Goal: Information Seeking & Learning: Understand process/instructions

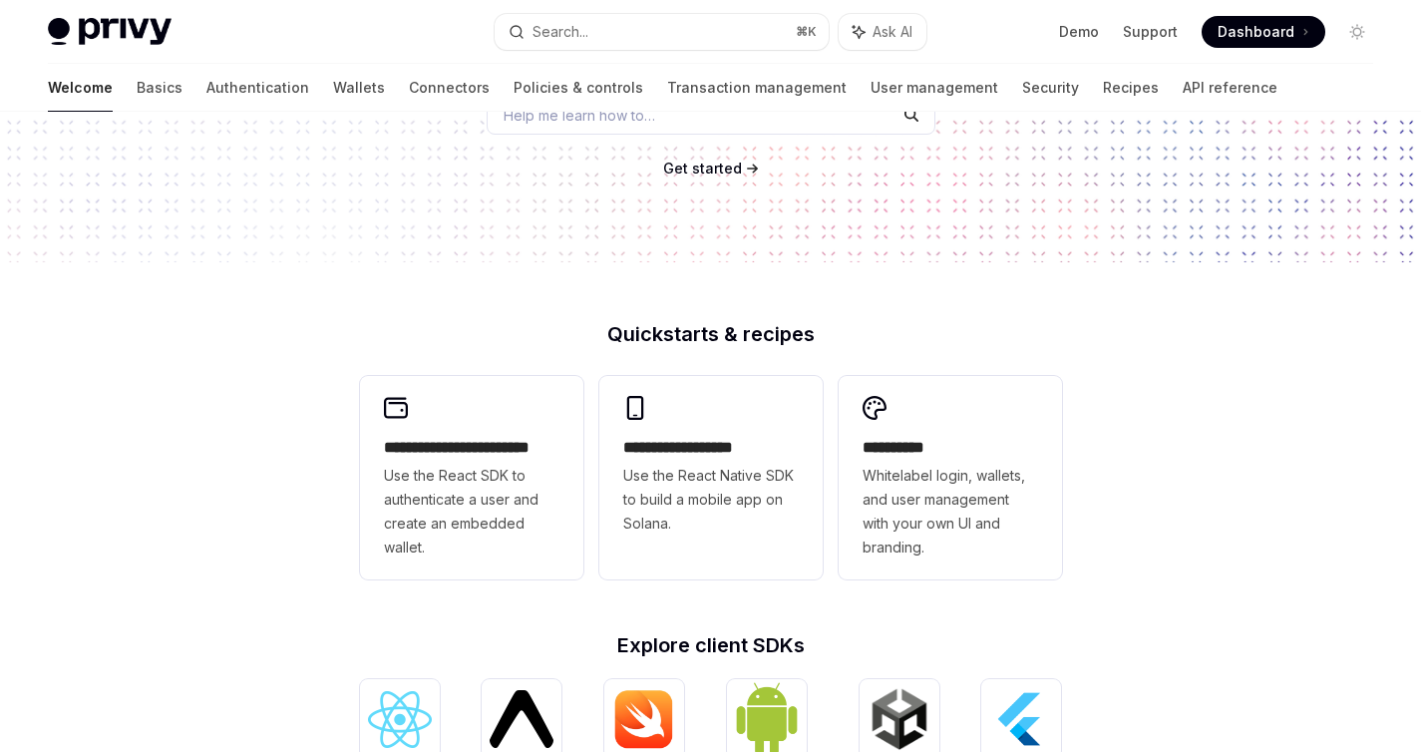
scroll to position [155, 0]
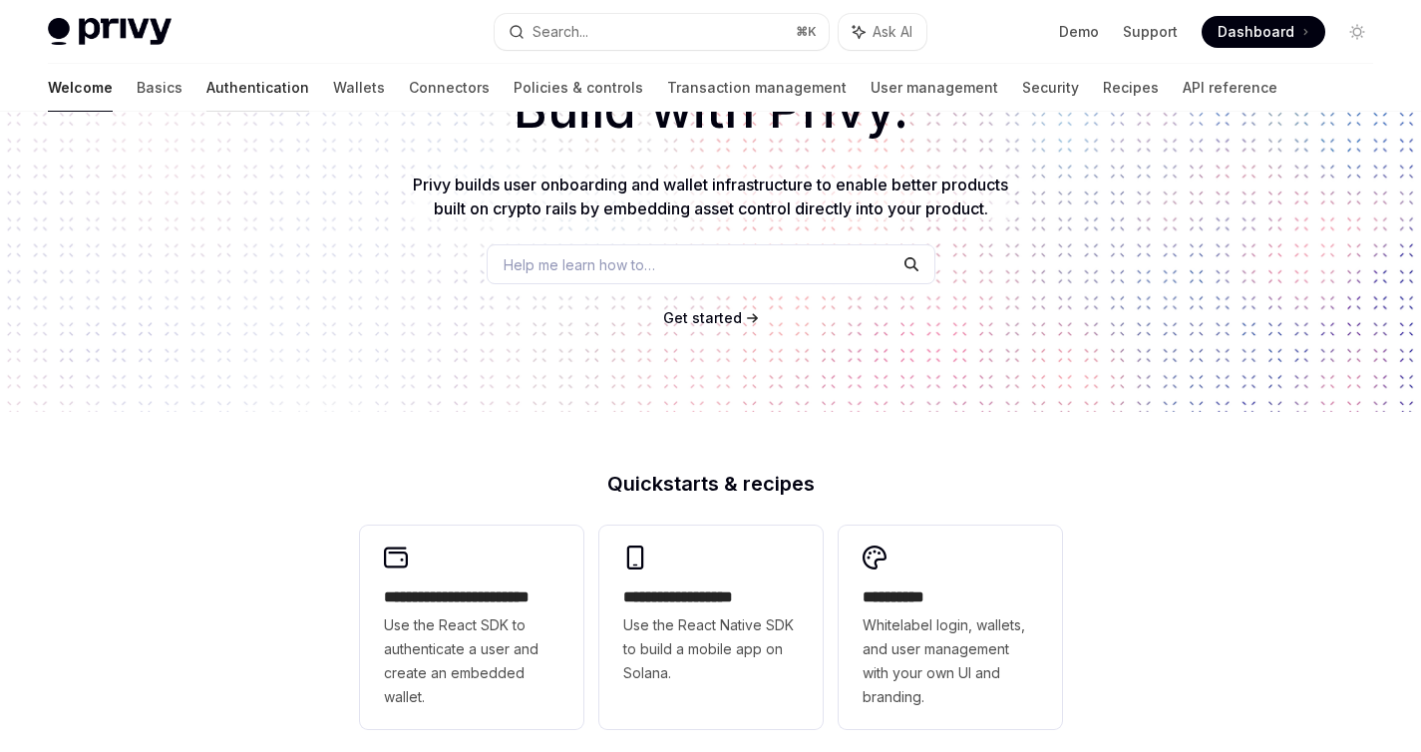
click at [206, 92] on link "Authentication" at bounding box center [257, 88] width 103 height 48
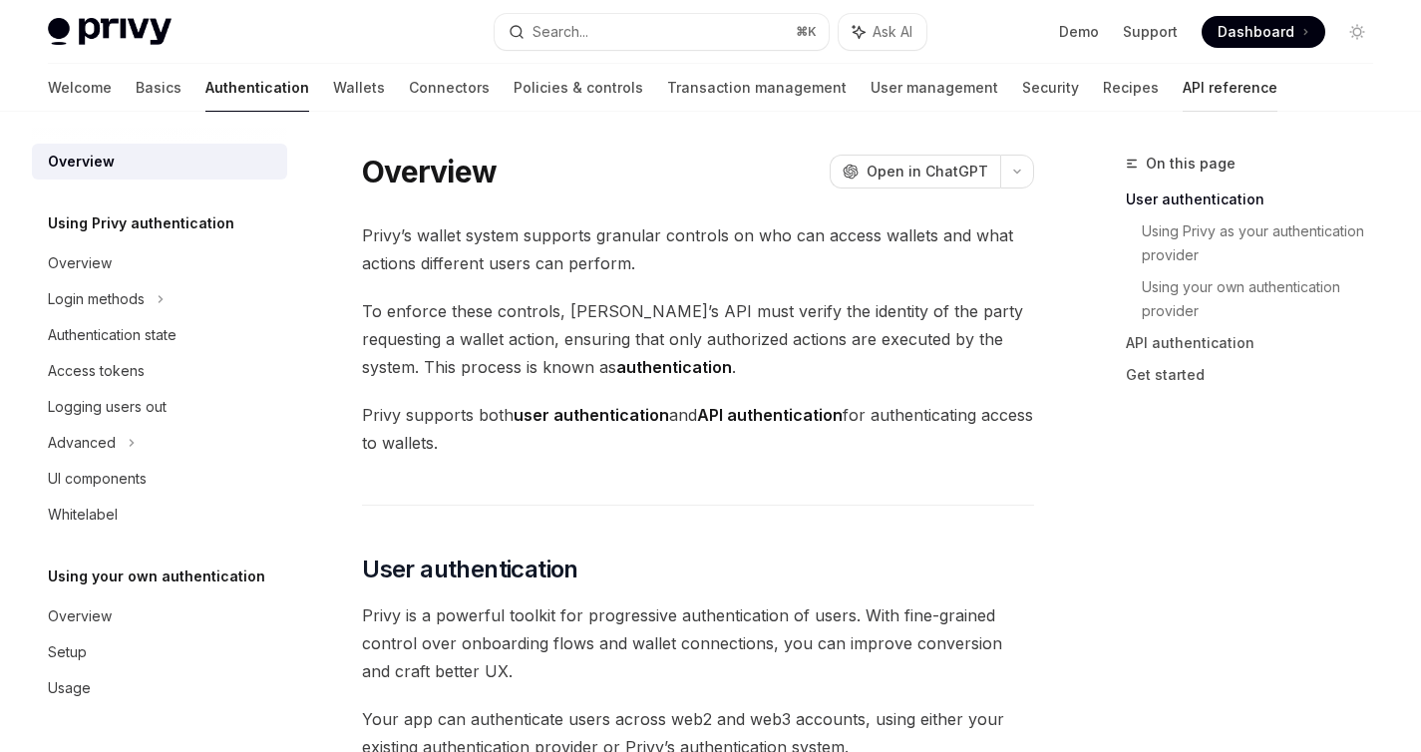
click at [1183, 94] on link "API reference" at bounding box center [1230, 88] width 95 height 48
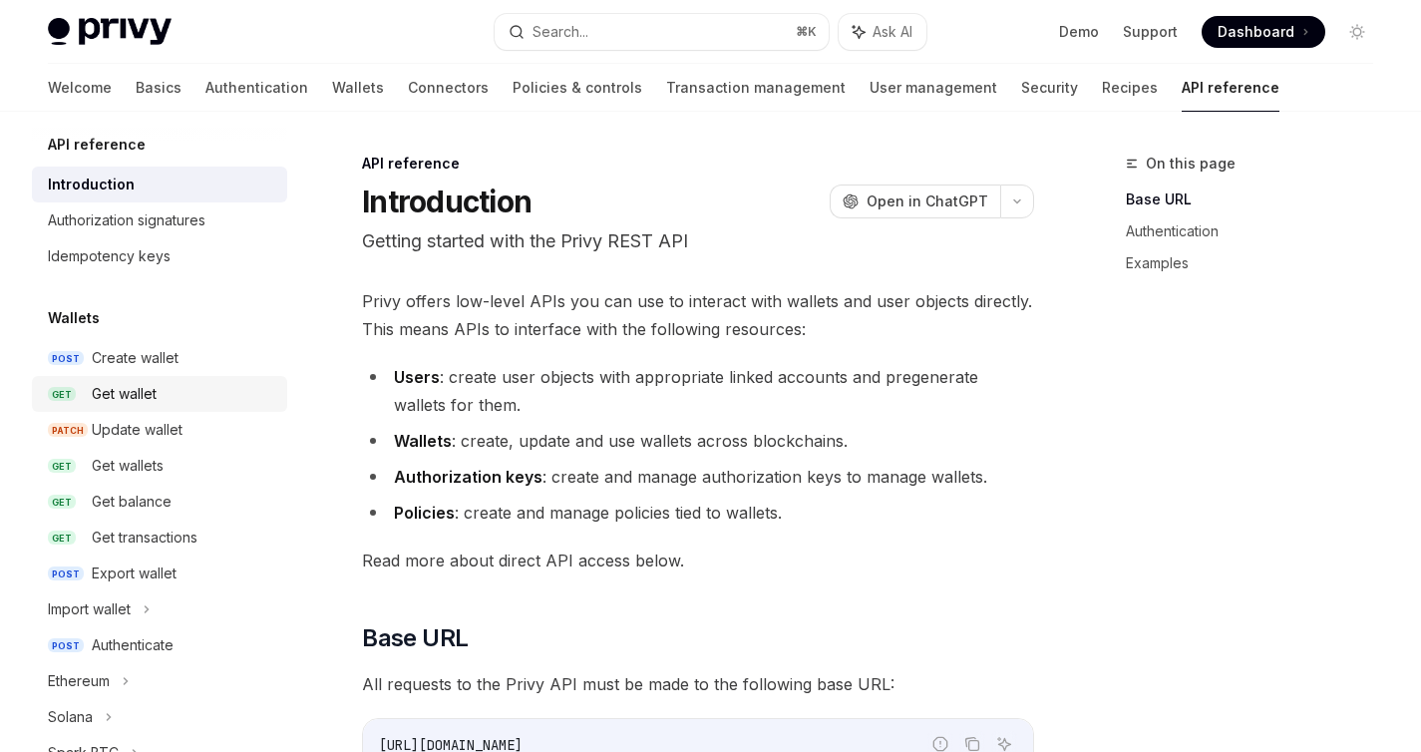
scroll to position [12, 0]
click at [141, 386] on div "Get wallet" at bounding box center [124, 393] width 65 height 24
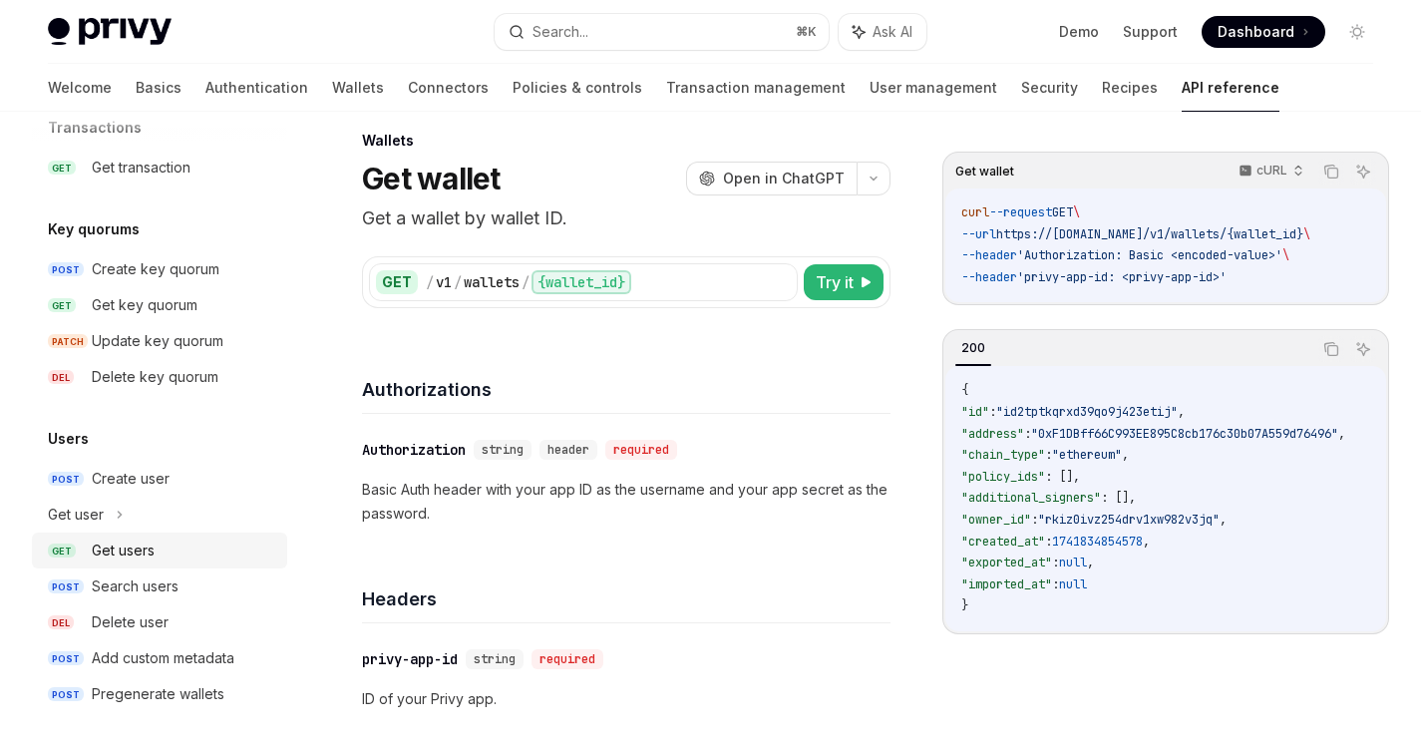
scroll to position [29, 0]
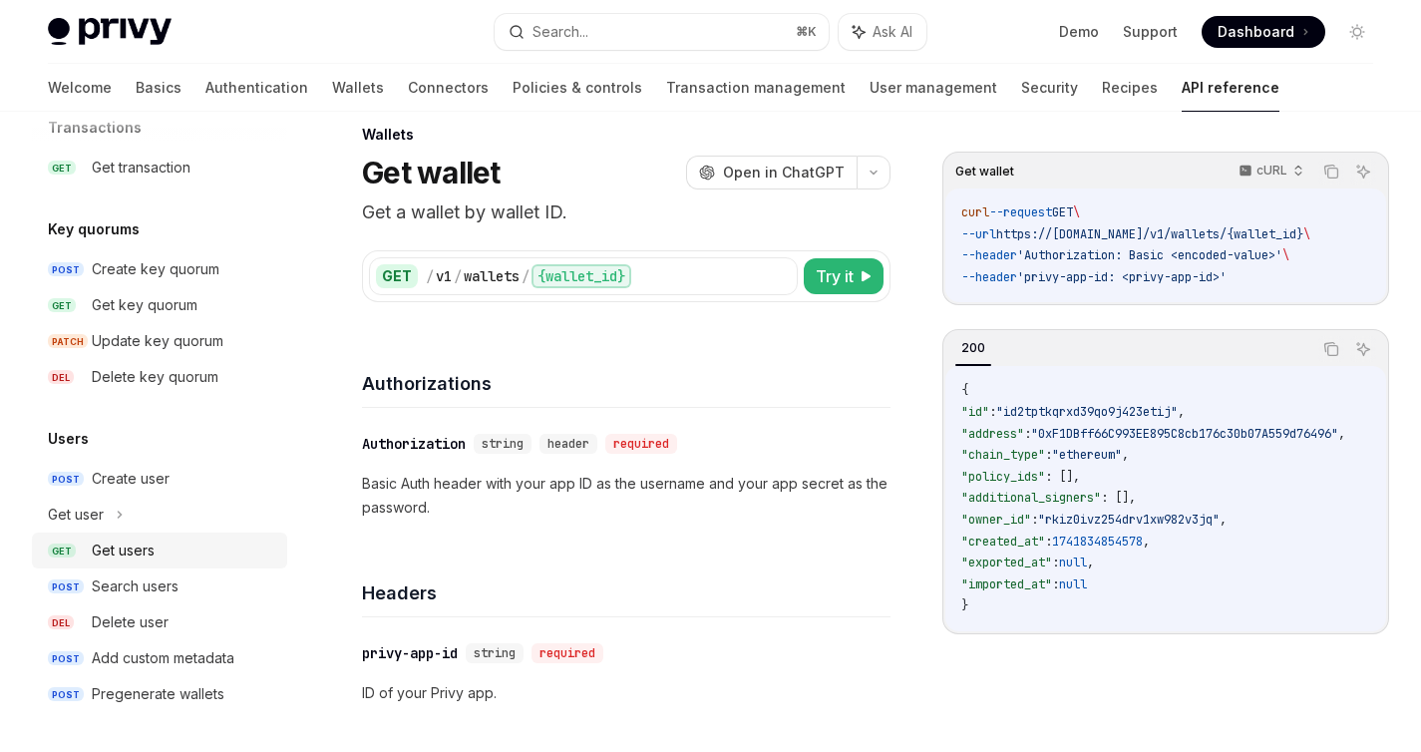
click at [202, 547] on div "Get users" at bounding box center [184, 551] width 184 height 24
type textarea "*"
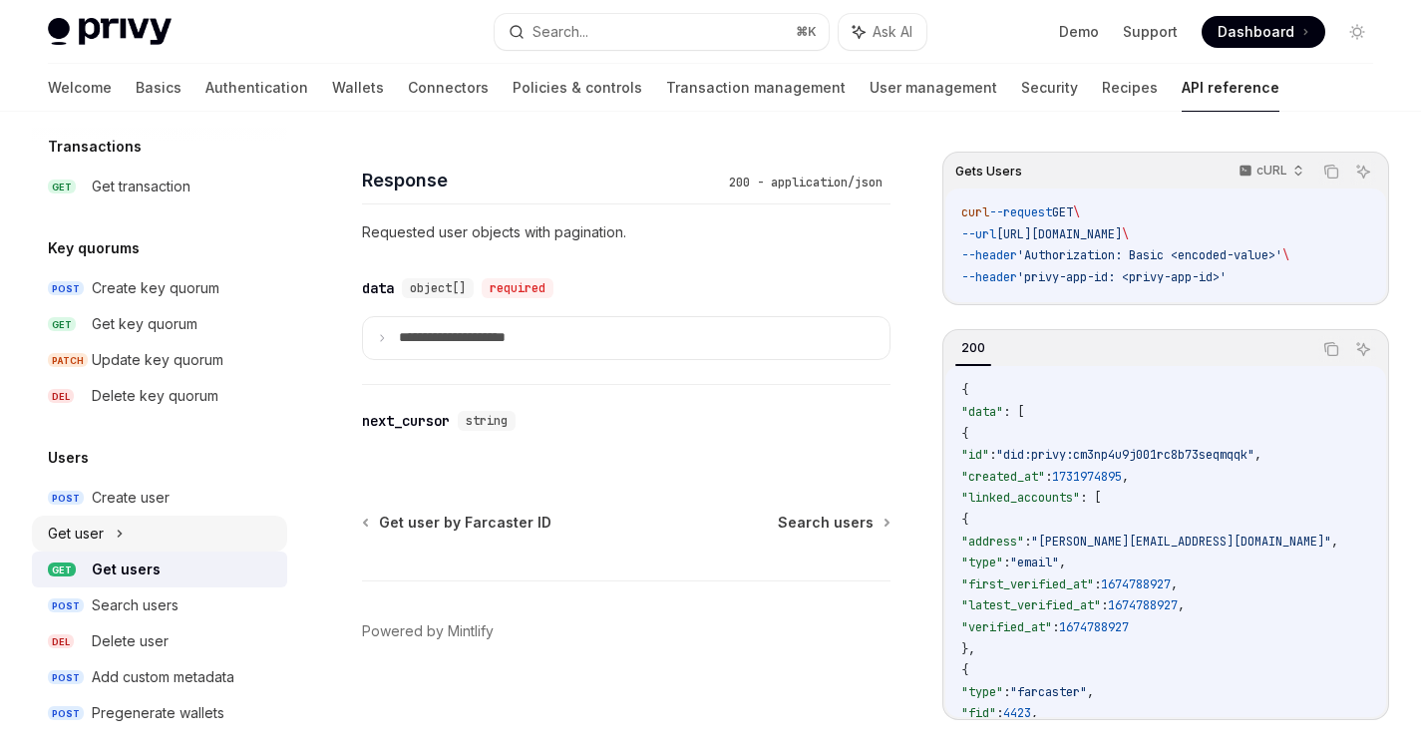
scroll to position [1304, 0]
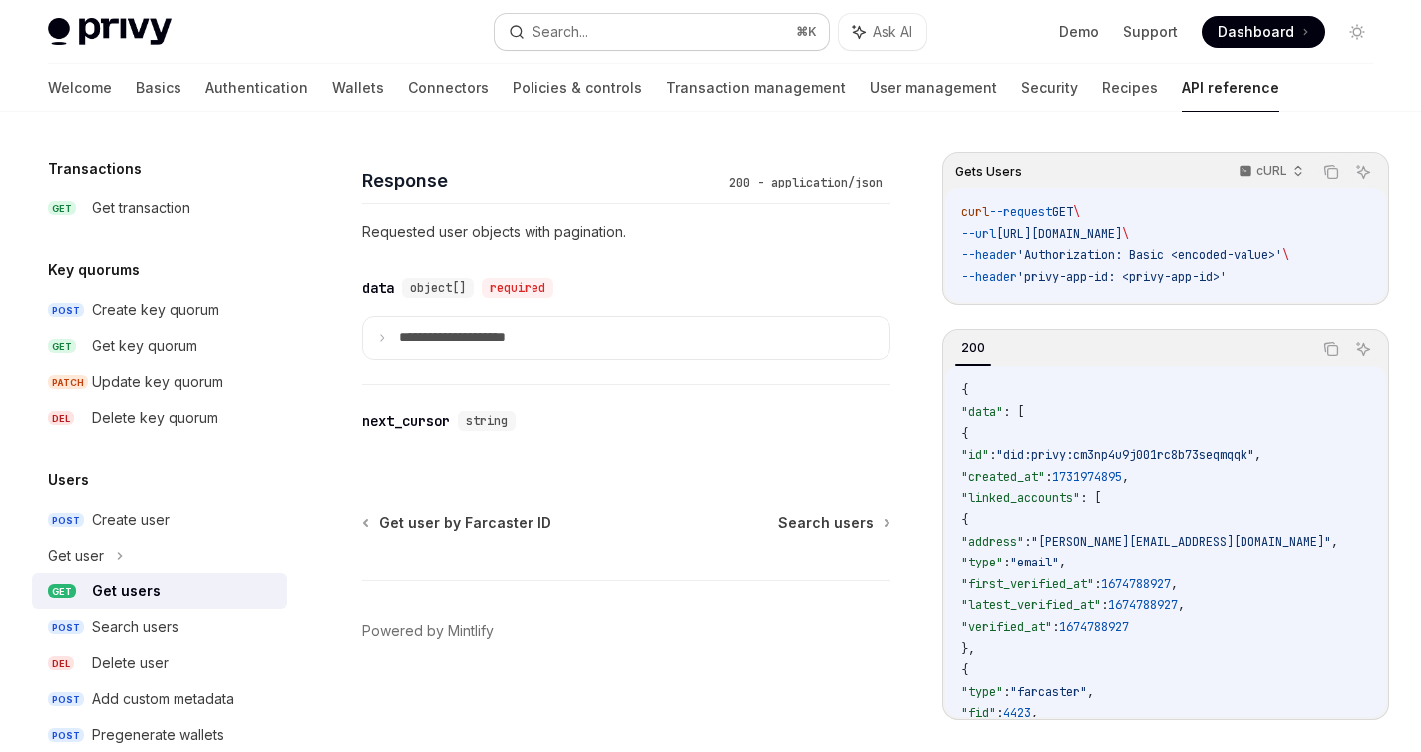
click at [695, 28] on button "Search... ⌘ K" at bounding box center [661, 32] width 333 height 36
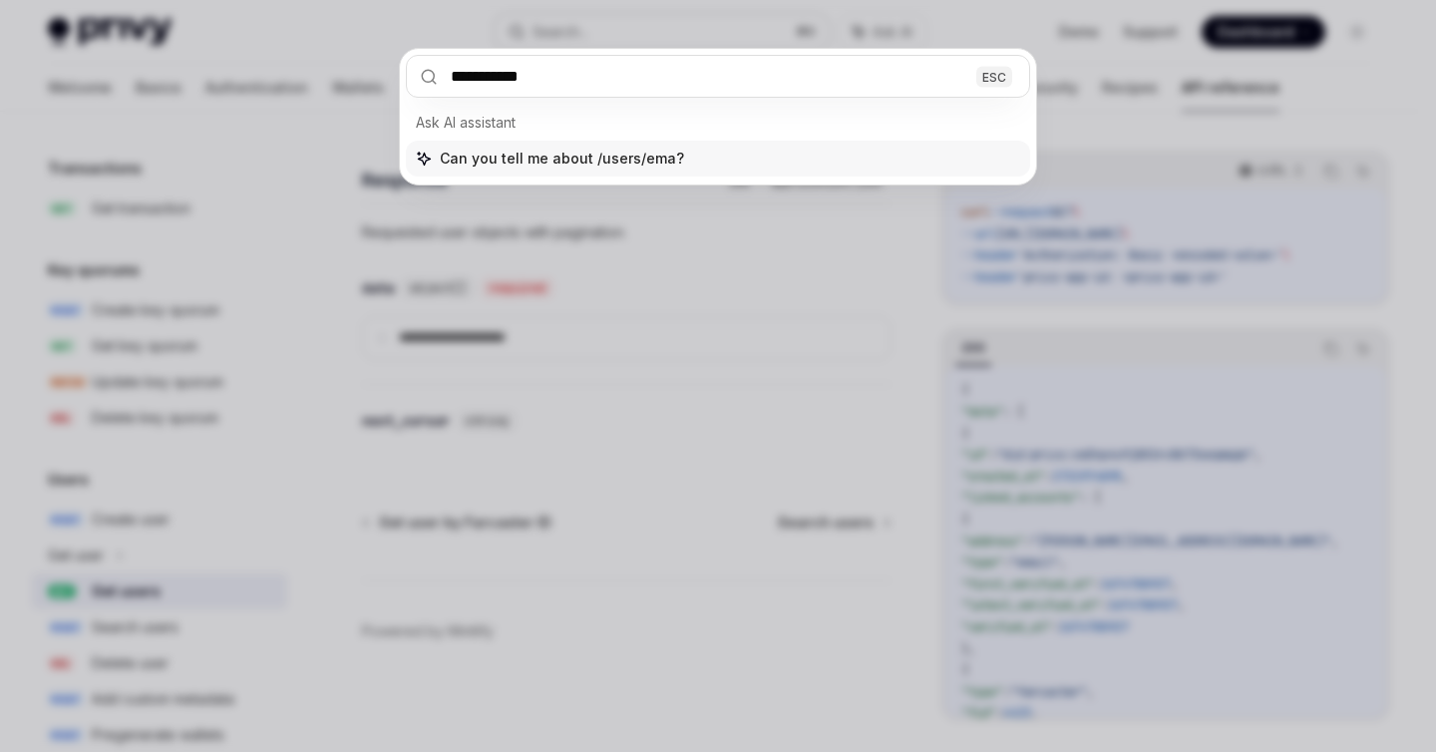
type input "**********"
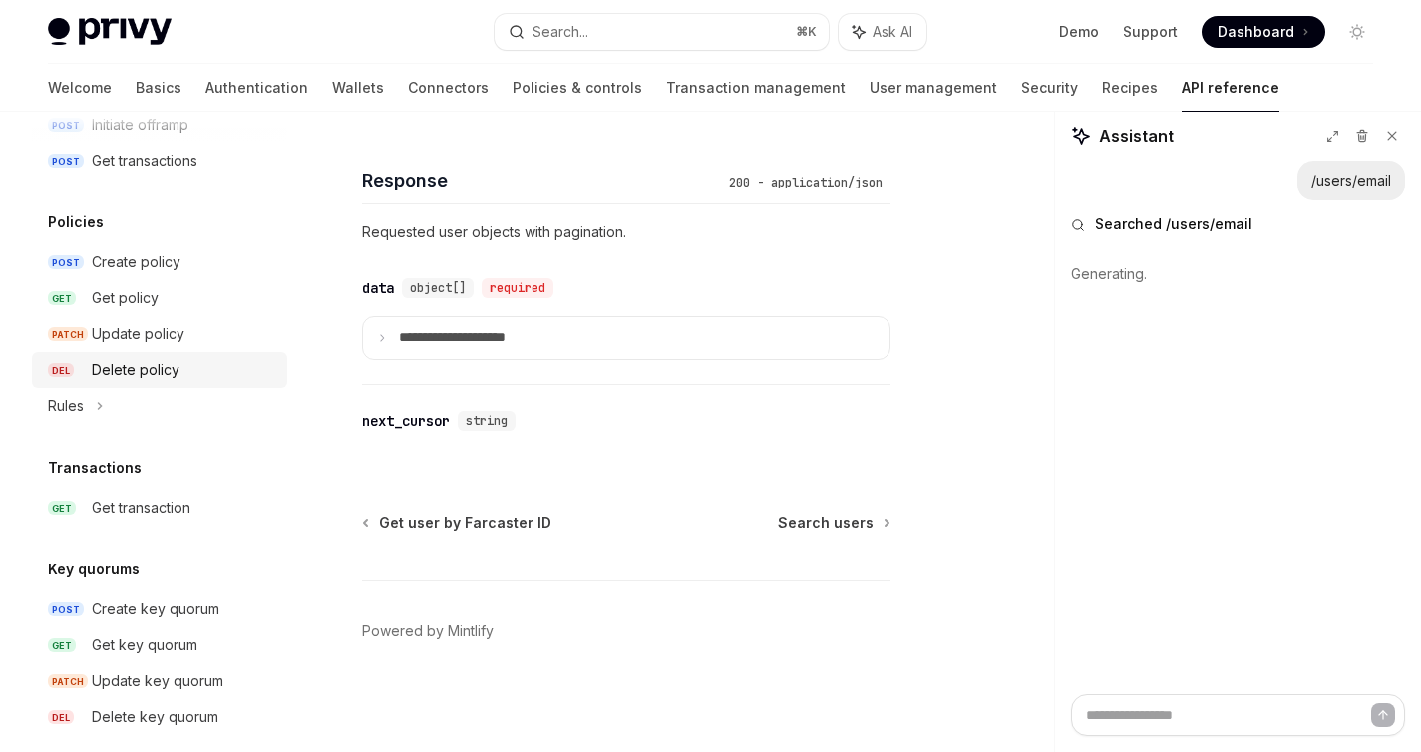
scroll to position [1345, 0]
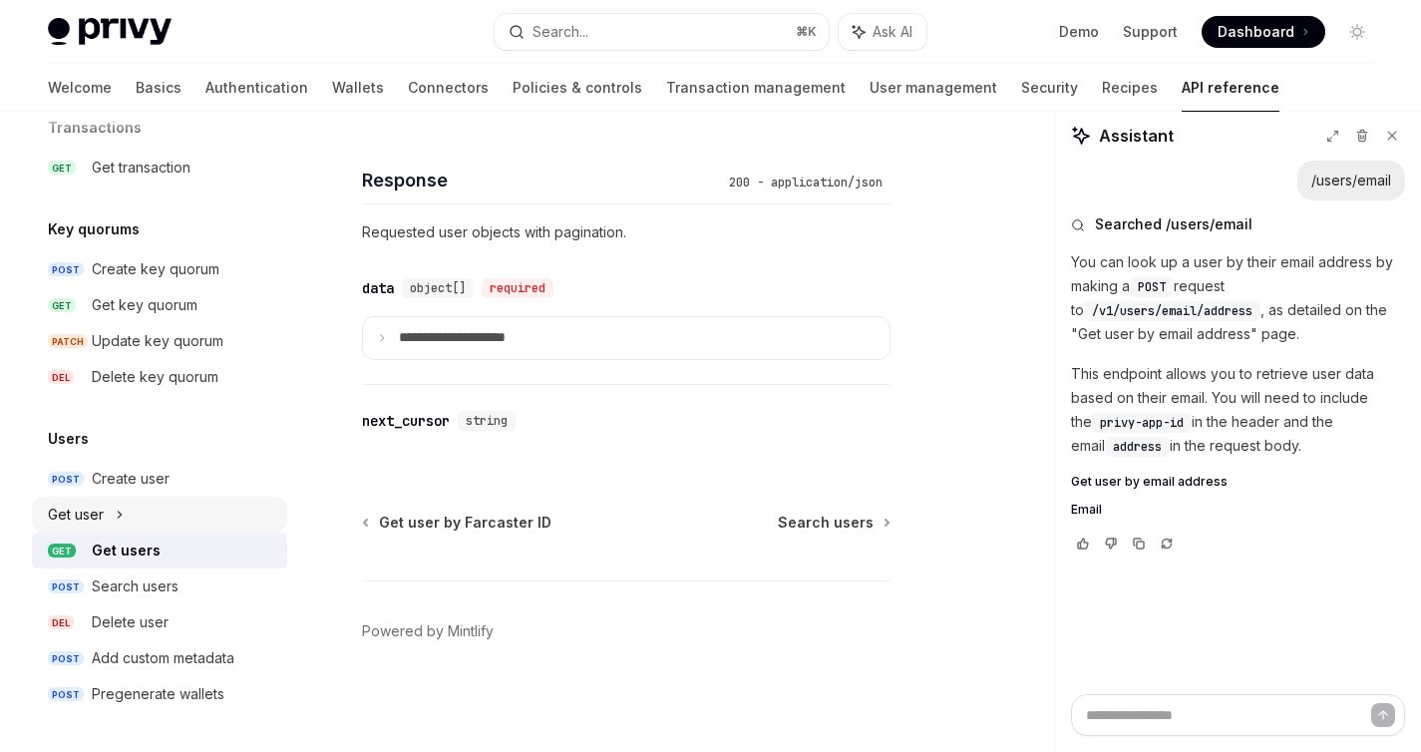
type textarea "*"
click at [1216, 270] on p "You can look up a user by their email address by making a POST request to /v1/u…" at bounding box center [1238, 298] width 334 height 96
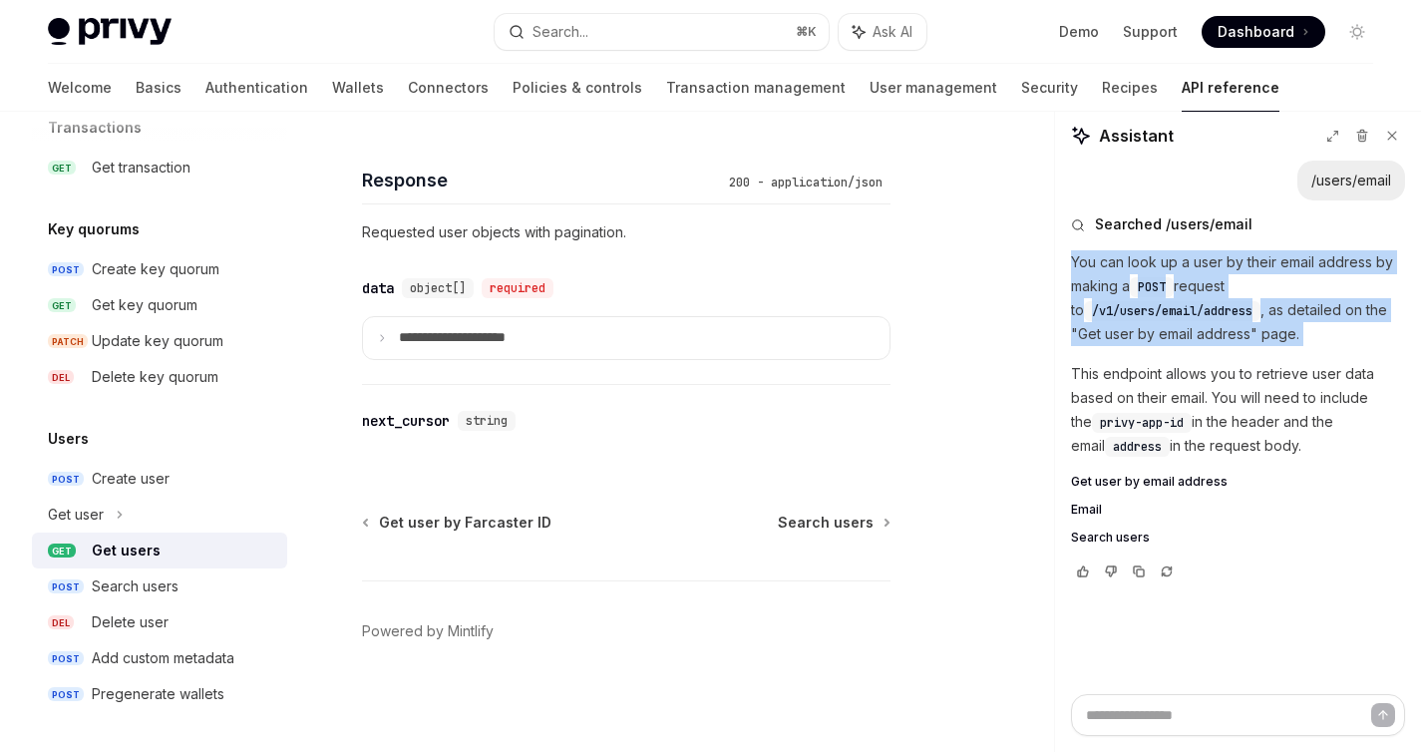
click at [1216, 270] on p "You can look up a user by their email address by making a POST request to /v1/u…" at bounding box center [1238, 298] width 334 height 96
click at [1121, 310] on span "/v1/users/email/address" at bounding box center [1172, 311] width 161 height 16
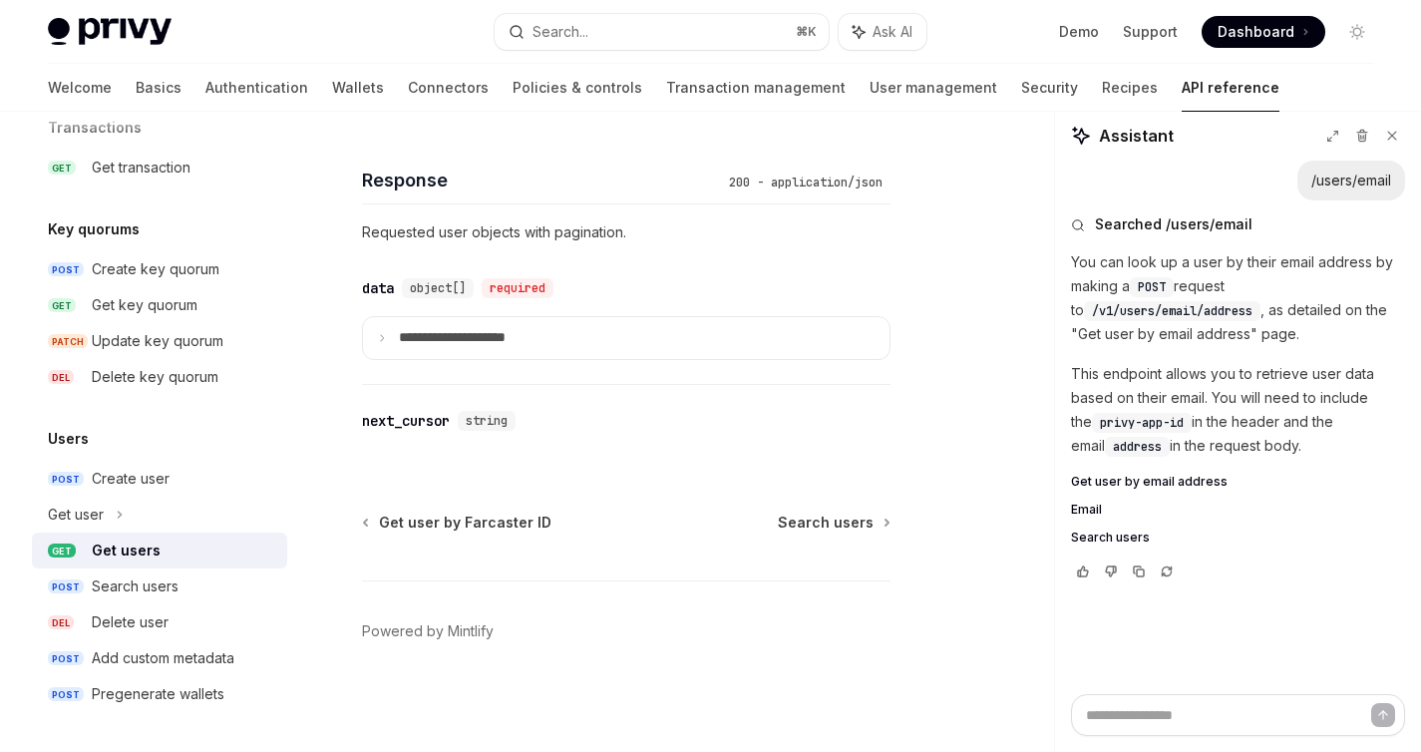
click at [1139, 332] on p "You can look up a user by their email address by making a POST request to /v1/u…" at bounding box center [1238, 298] width 334 height 96
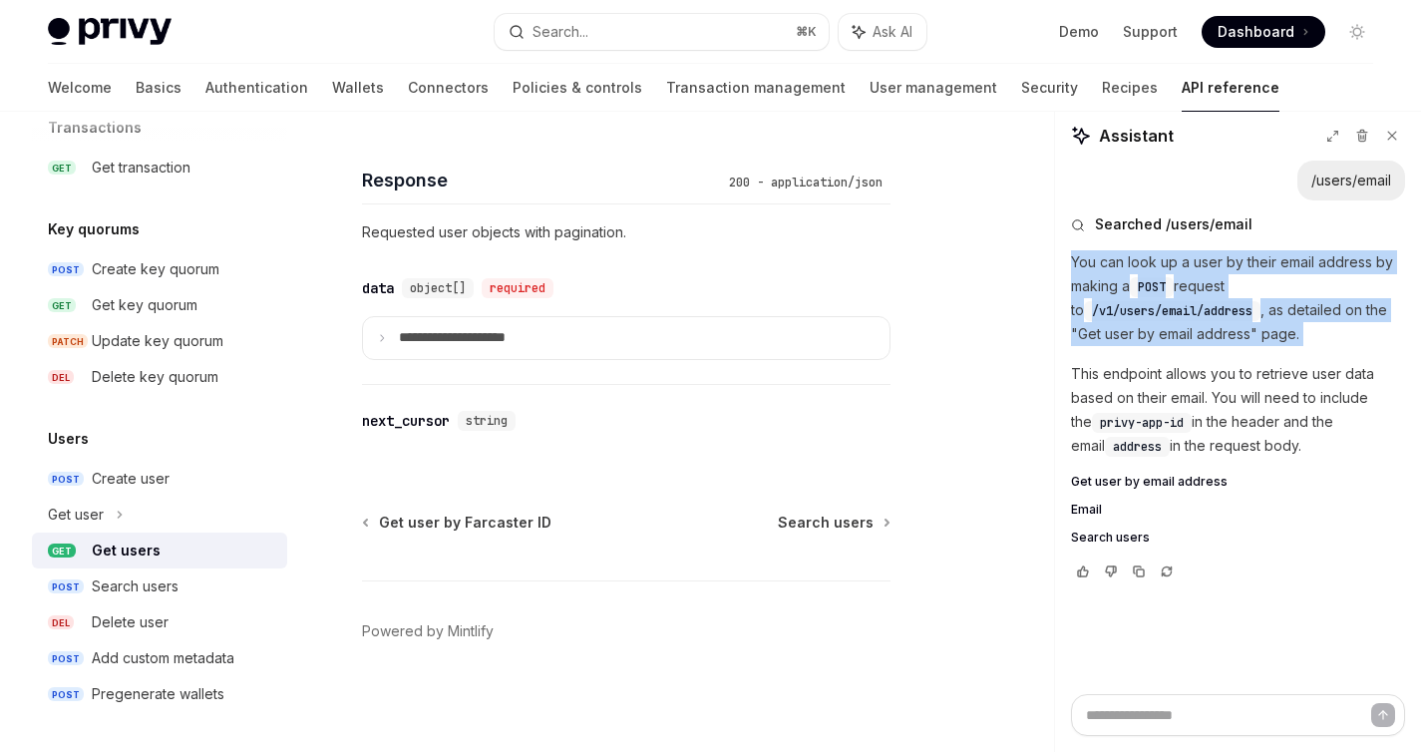
click at [1139, 332] on p "You can look up a user by their email address by making a POST request to /v1/u…" at bounding box center [1238, 298] width 334 height 96
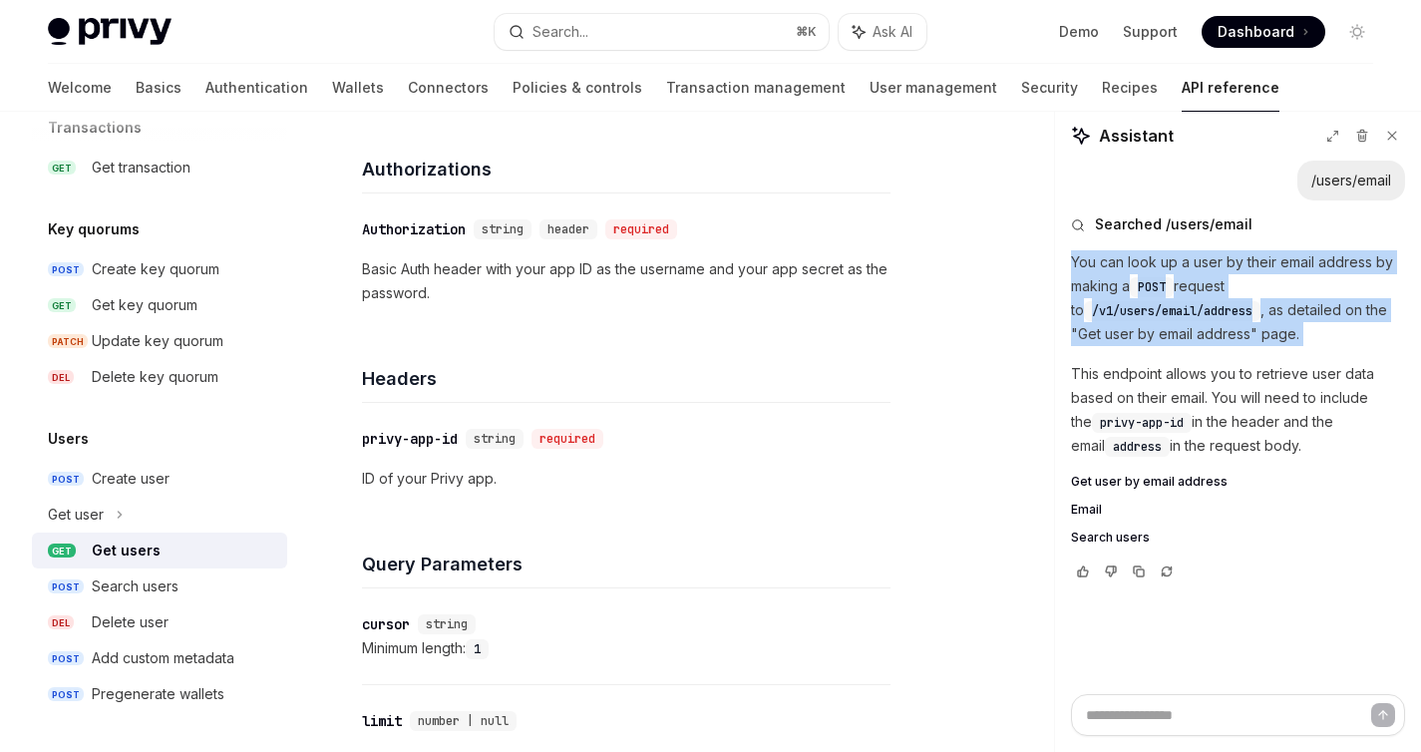
scroll to position [541, 0]
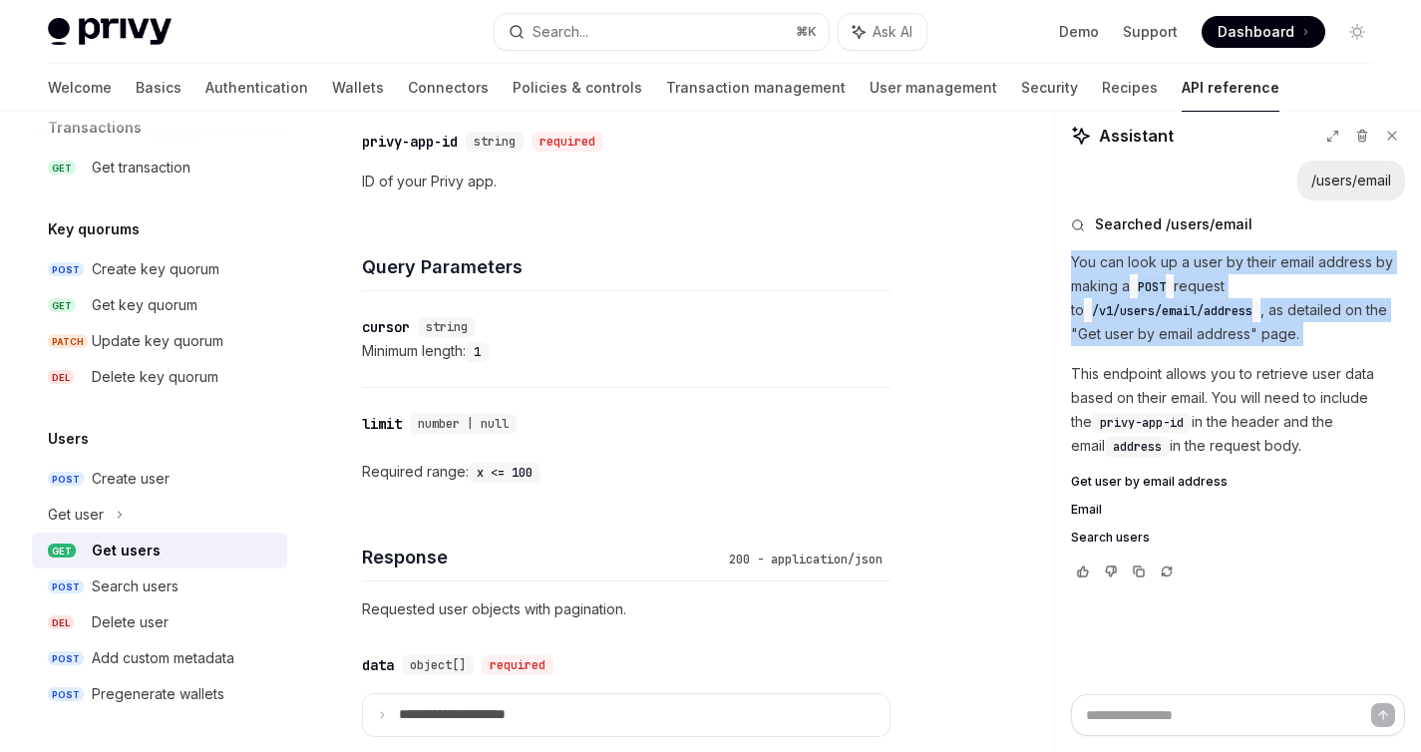
click at [1182, 314] on span "/v1/users/email/address" at bounding box center [1172, 311] width 161 height 16
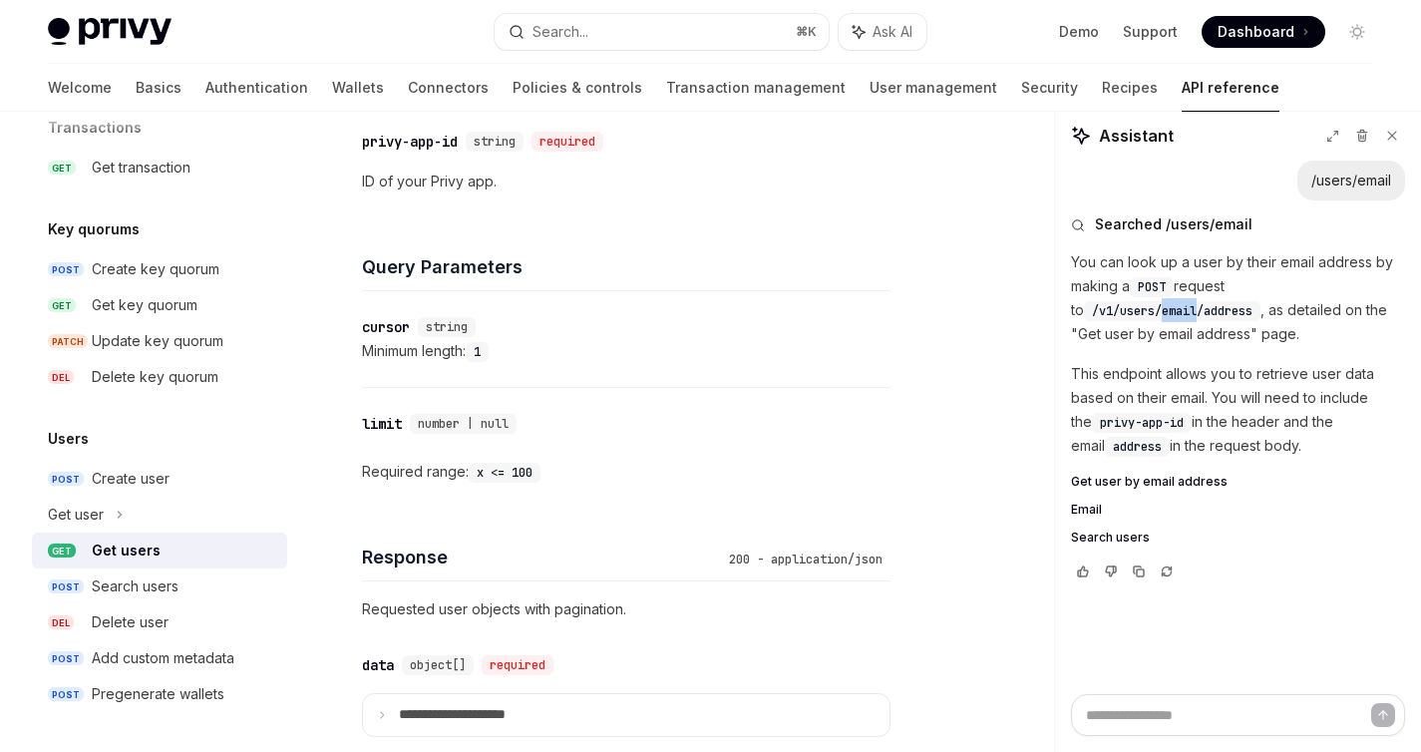
click at [1182, 314] on span "/v1/users/email/address" at bounding box center [1172, 311] width 161 height 16
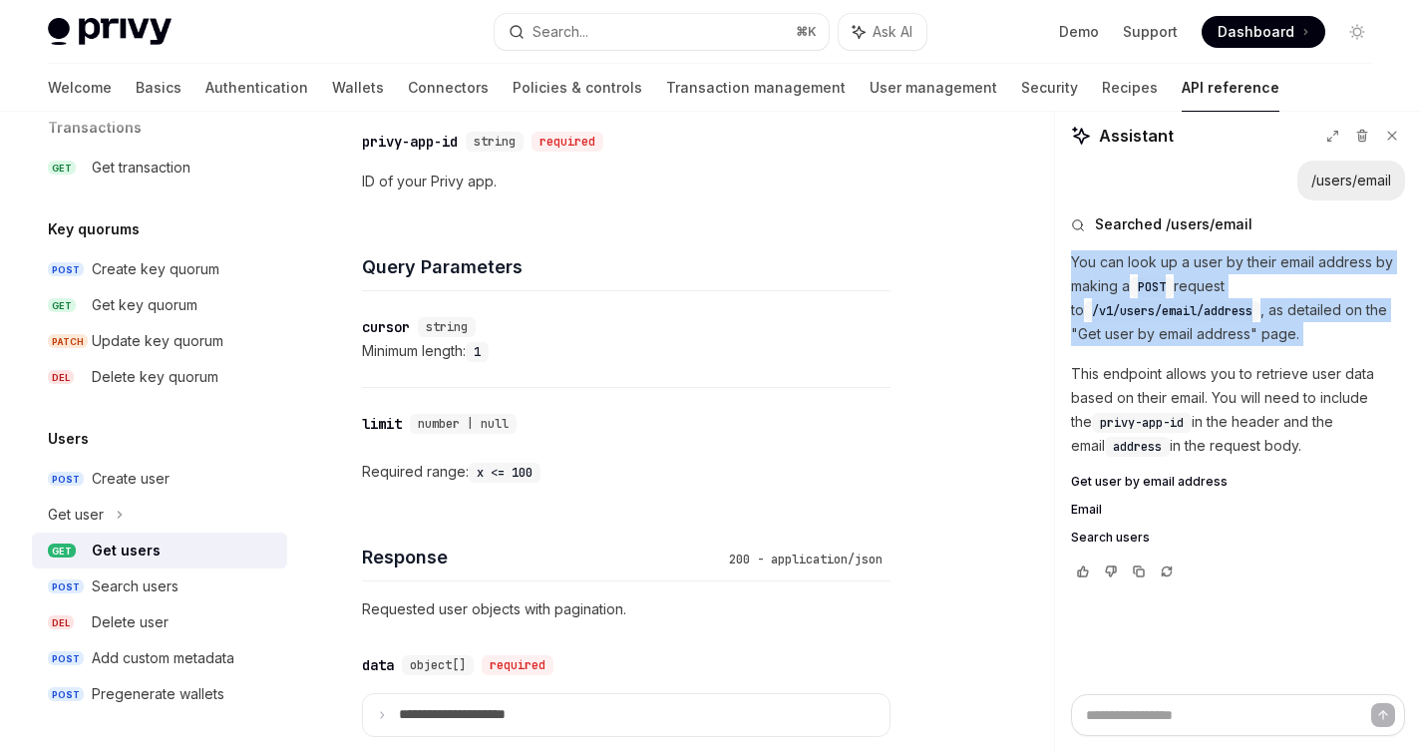
click at [1182, 314] on span "/v1/users/email/address" at bounding box center [1172, 311] width 161 height 16
click at [1258, 314] on p "You can look up a user by their email address by making a POST request to /v1/u…" at bounding box center [1238, 298] width 334 height 96
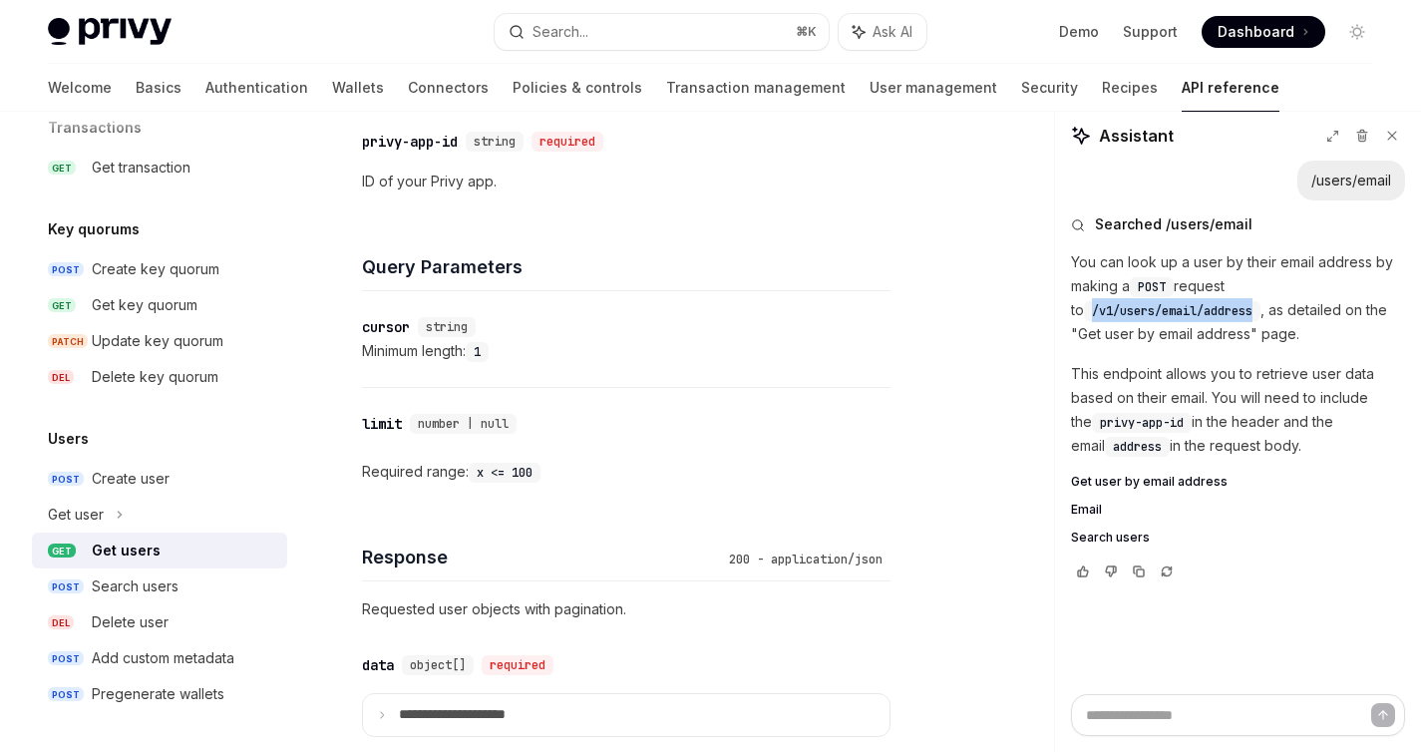
drag, startPoint x: 1248, startPoint y: 309, endPoint x: 1056, endPoint y: 314, distance: 191.6
click at [1056, 314] on div "/users/email Searched /users/email You can look up a user by their email addres…" at bounding box center [1238, 428] width 366 height 534
copy span "/v1/users/email/address"
click at [683, 38] on button "Search... ⌘ K" at bounding box center [661, 32] width 333 height 36
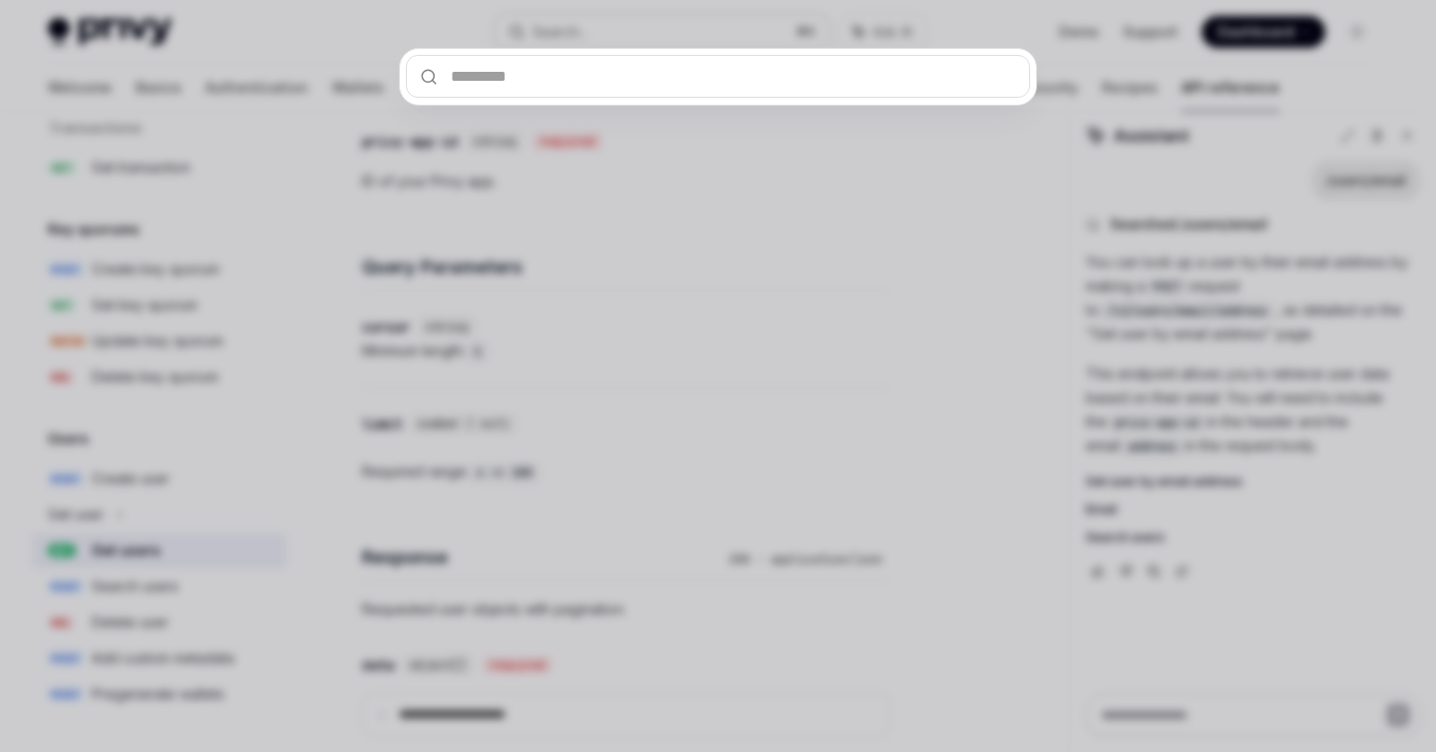
type input "**********"
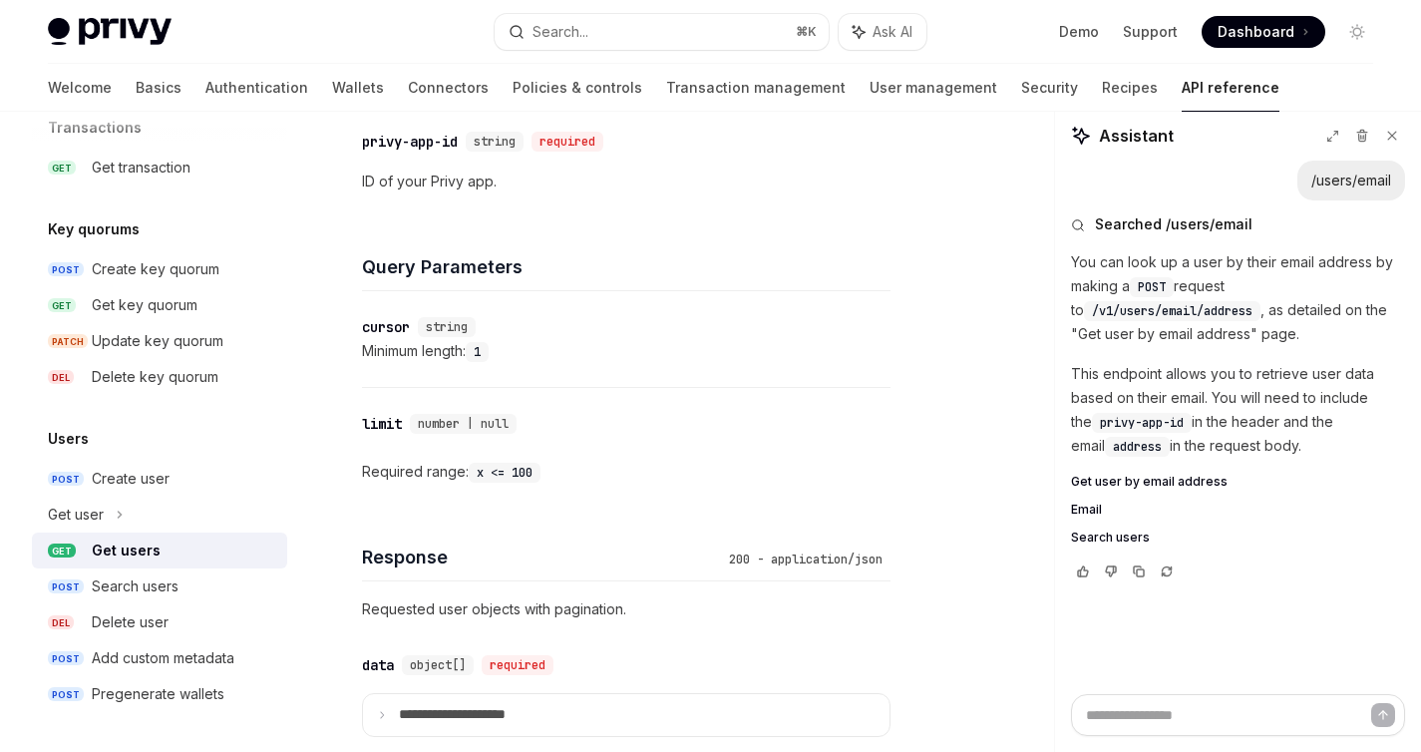
type textarea "*"
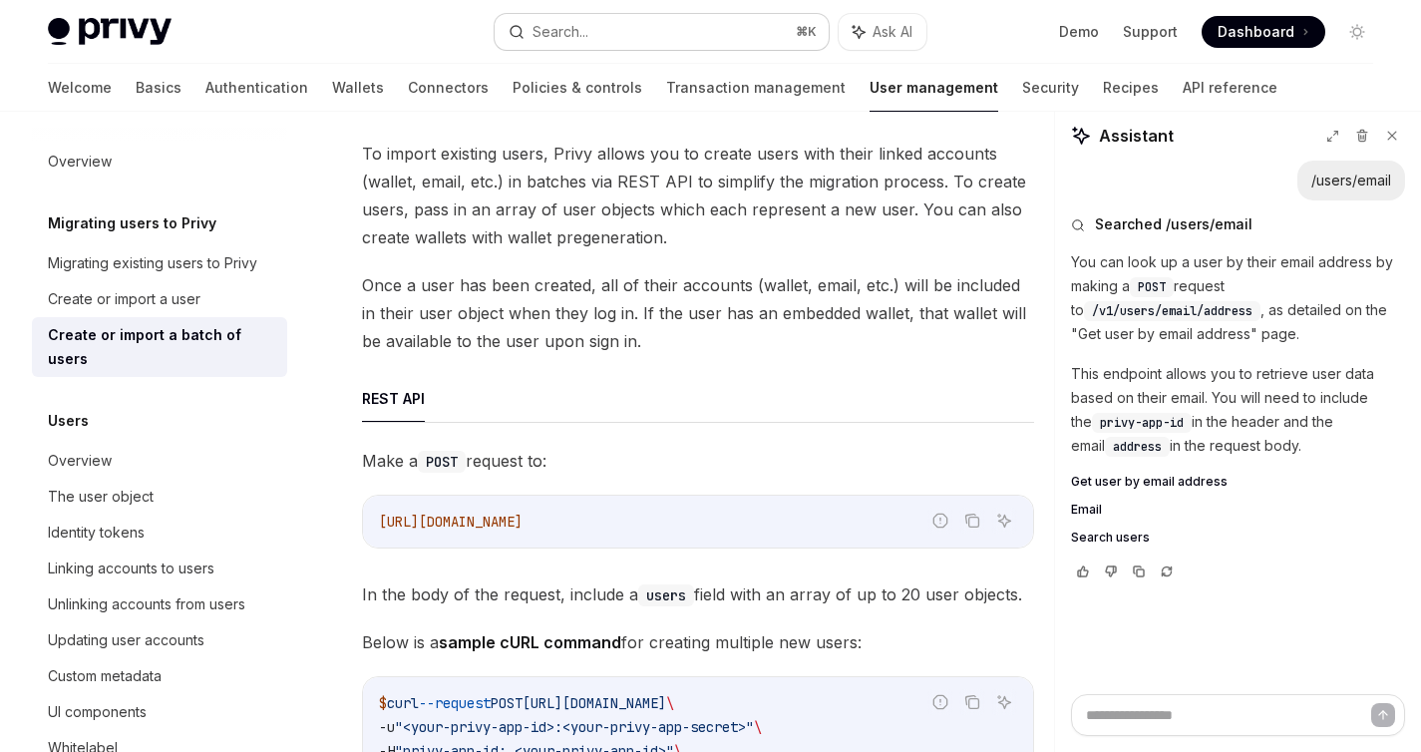
click at [679, 35] on button "Search... ⌘ K" at bounding box center [661, 32] width 333 height 36
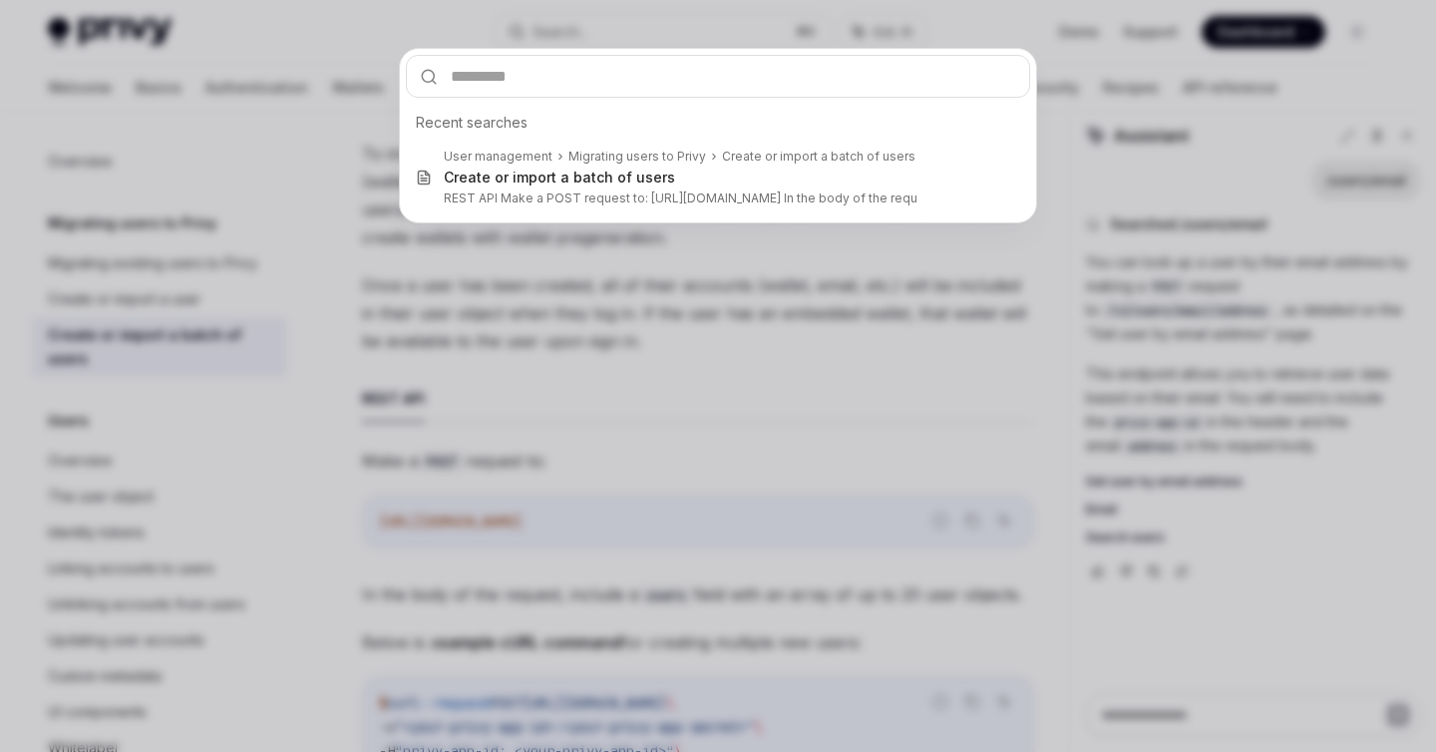
type input "**********"
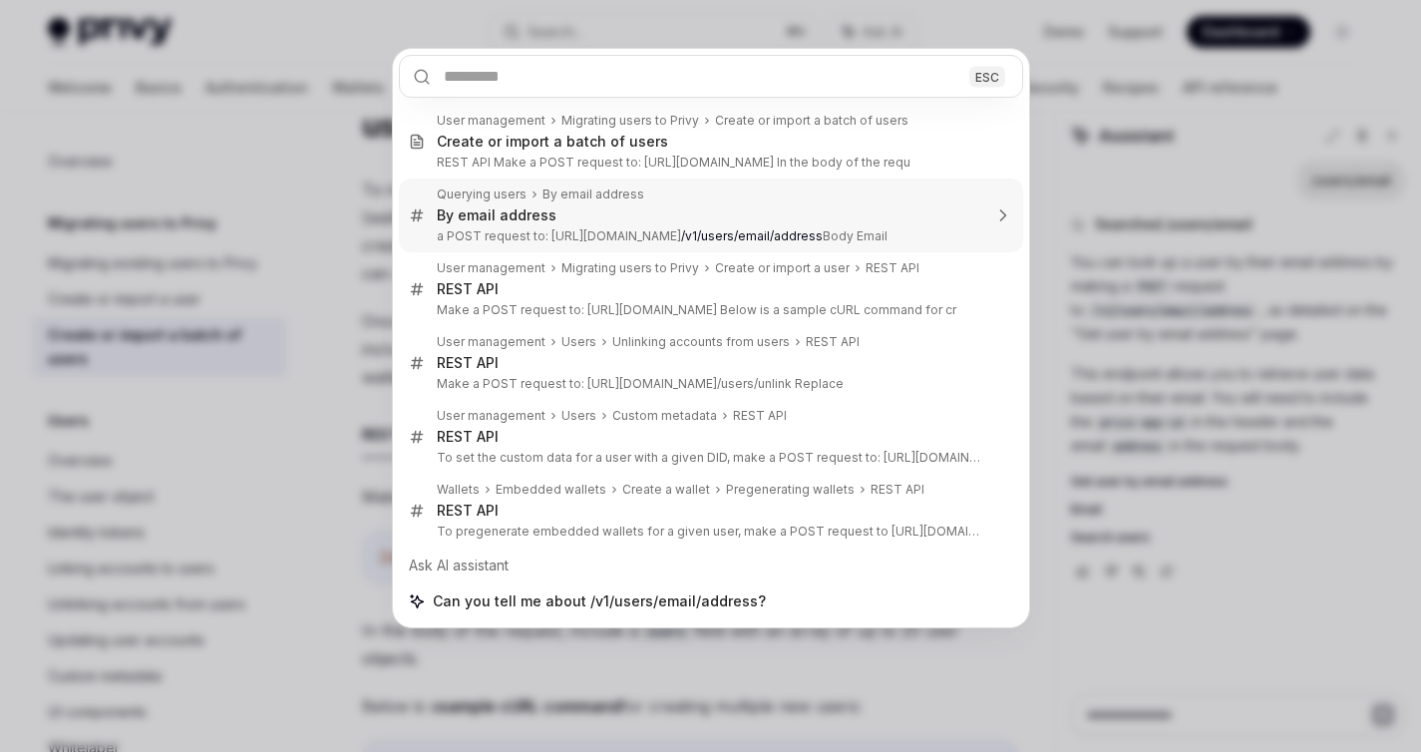
type textarea "*"
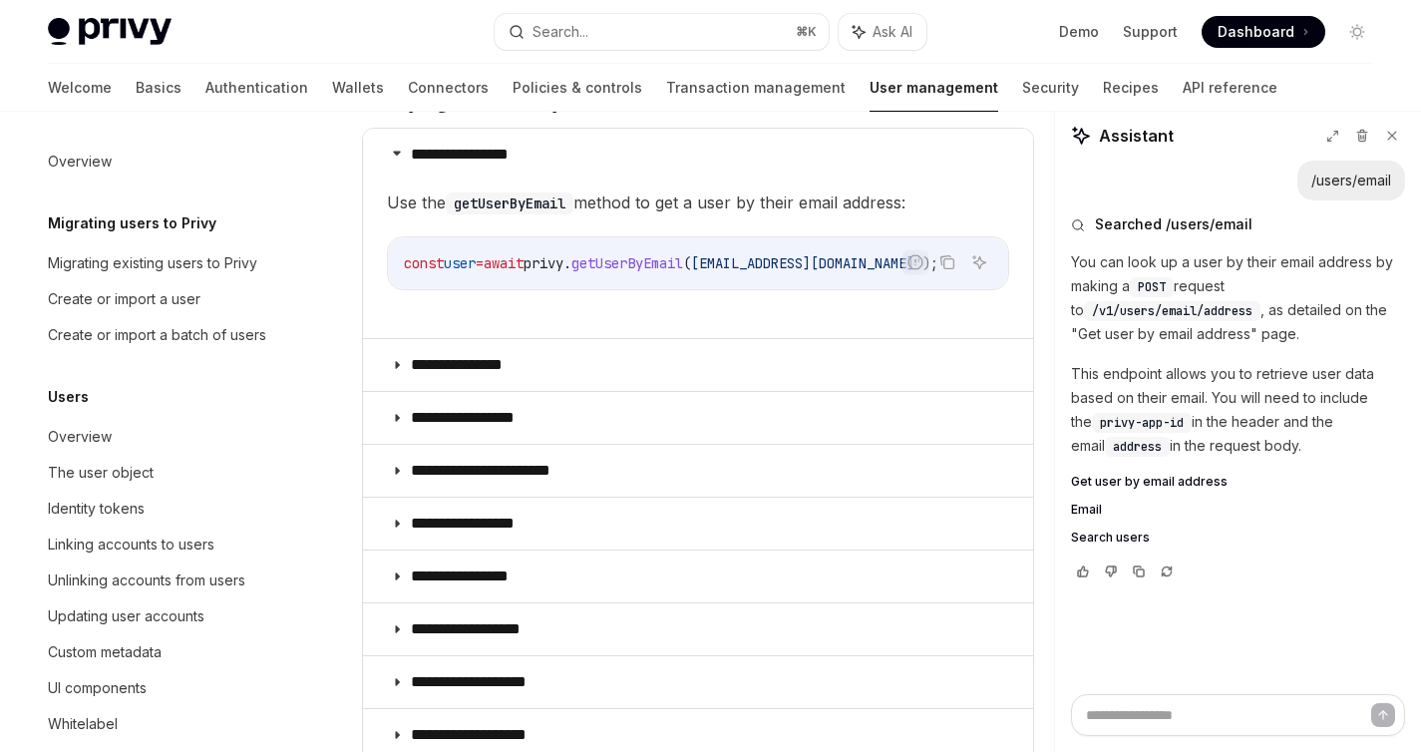
scroll to position [401, 0]
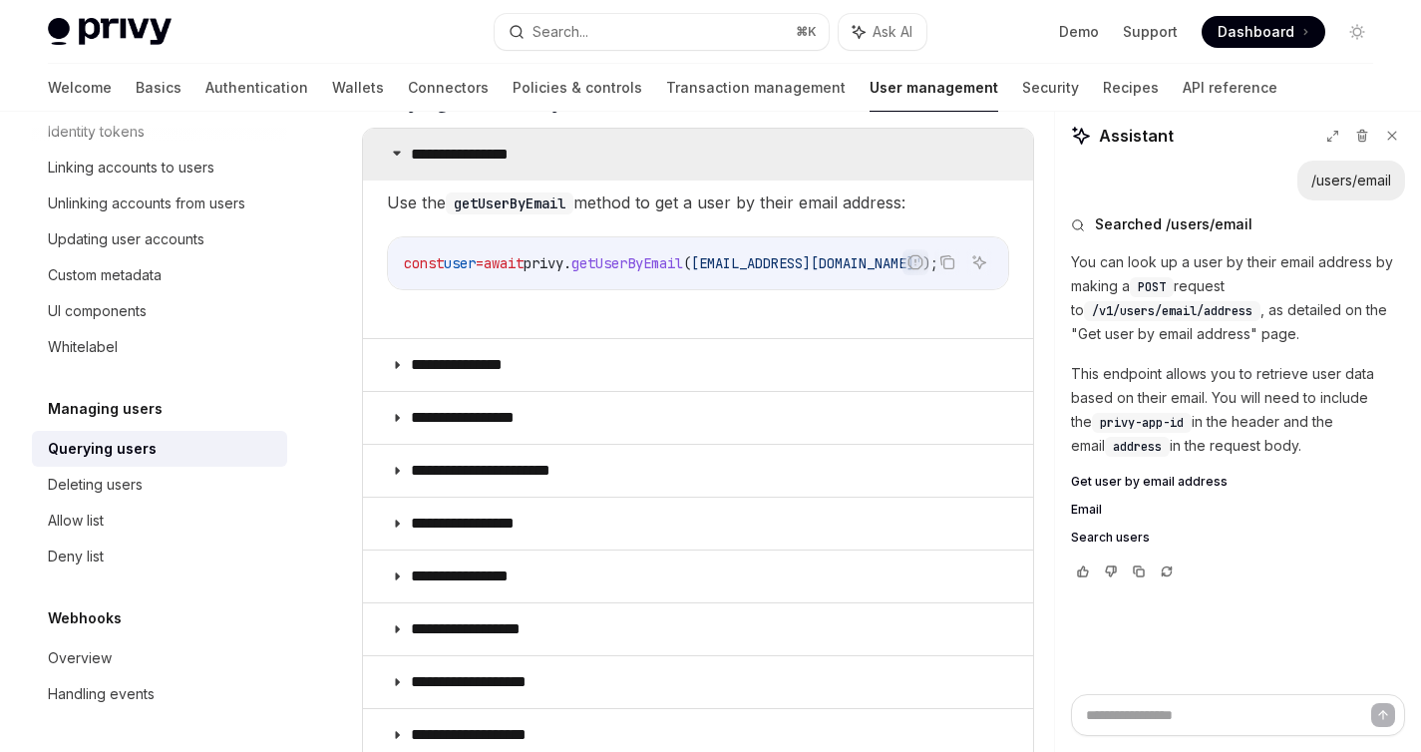
click at [649, 171] on summary "**********" at bounding box center [698, 155] width 670 height 52
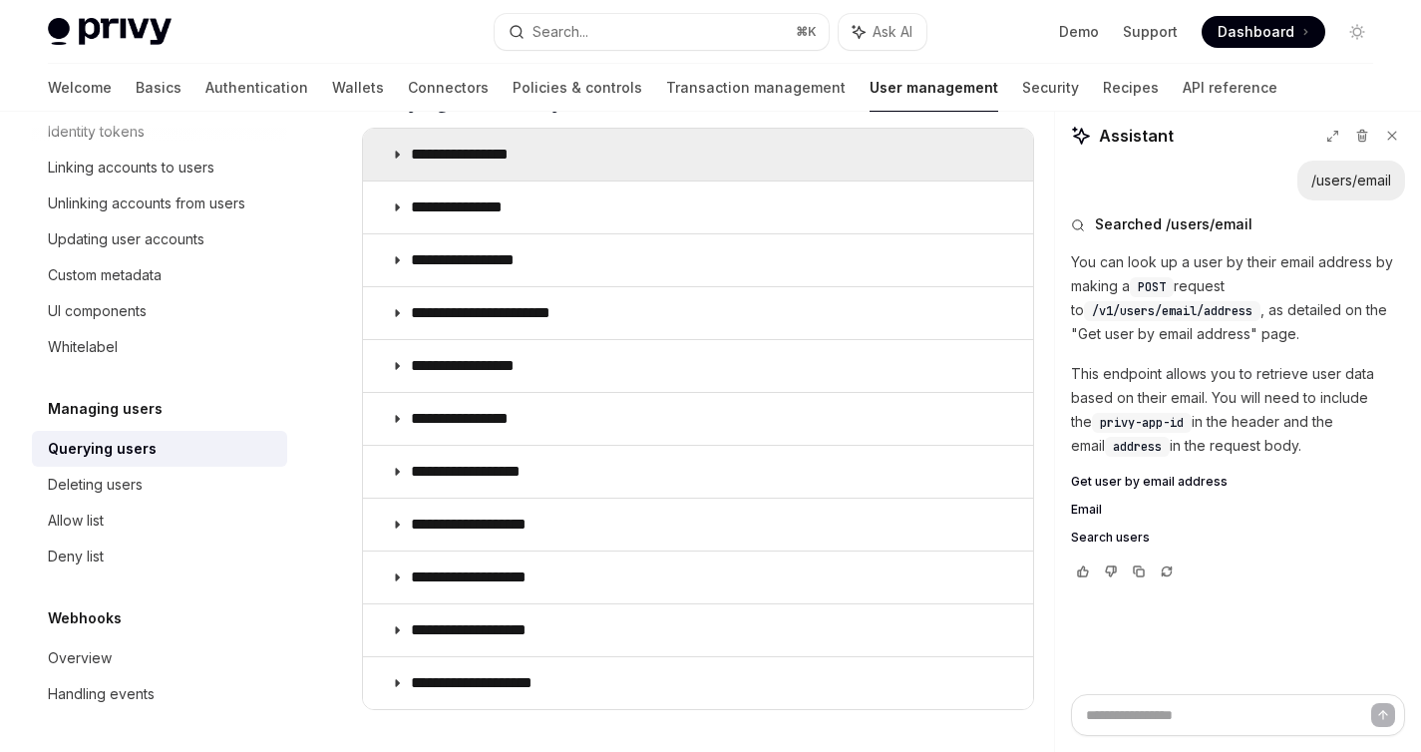
click at [649, 171] on summary "**********" at bounding box center [698, 155] width 670 height 52
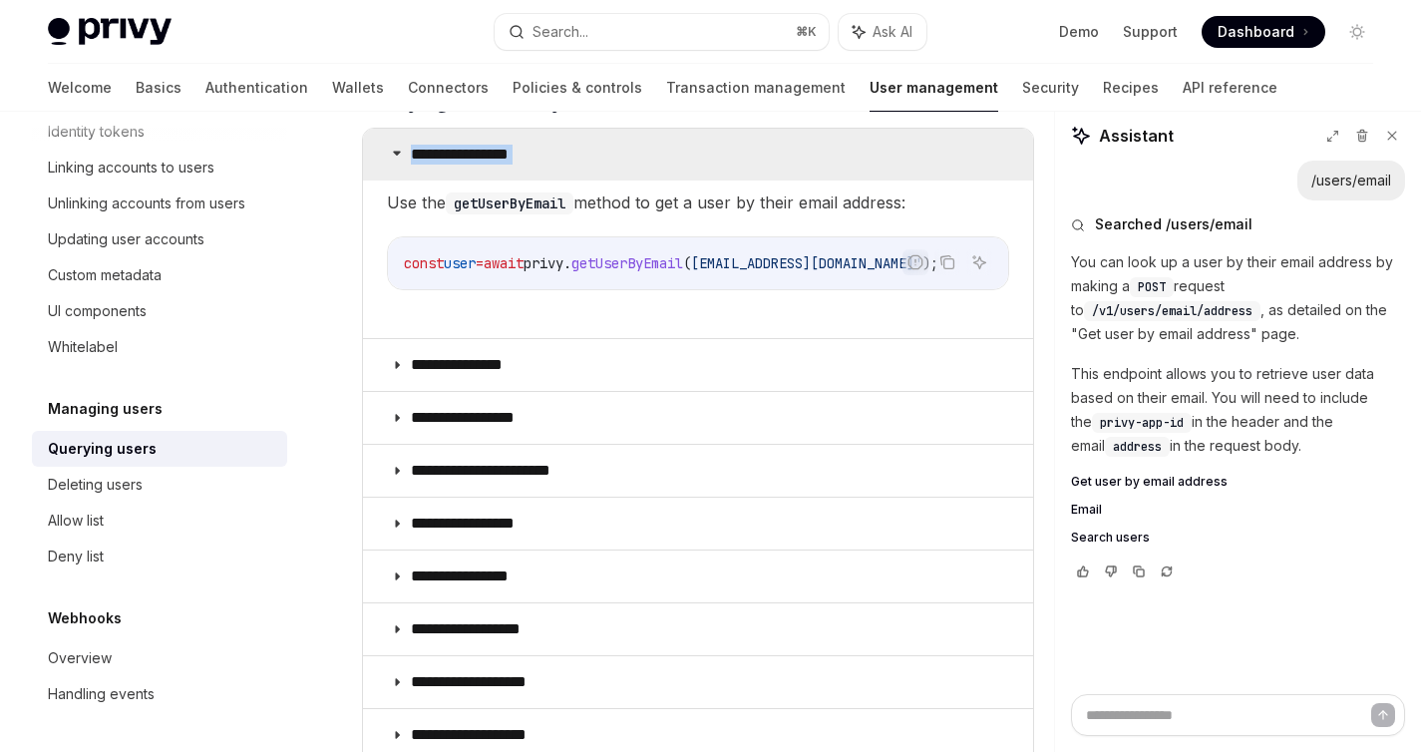
click at [649, 171] on summary "**********" at bounding box center [698, 155] width 670 height 52
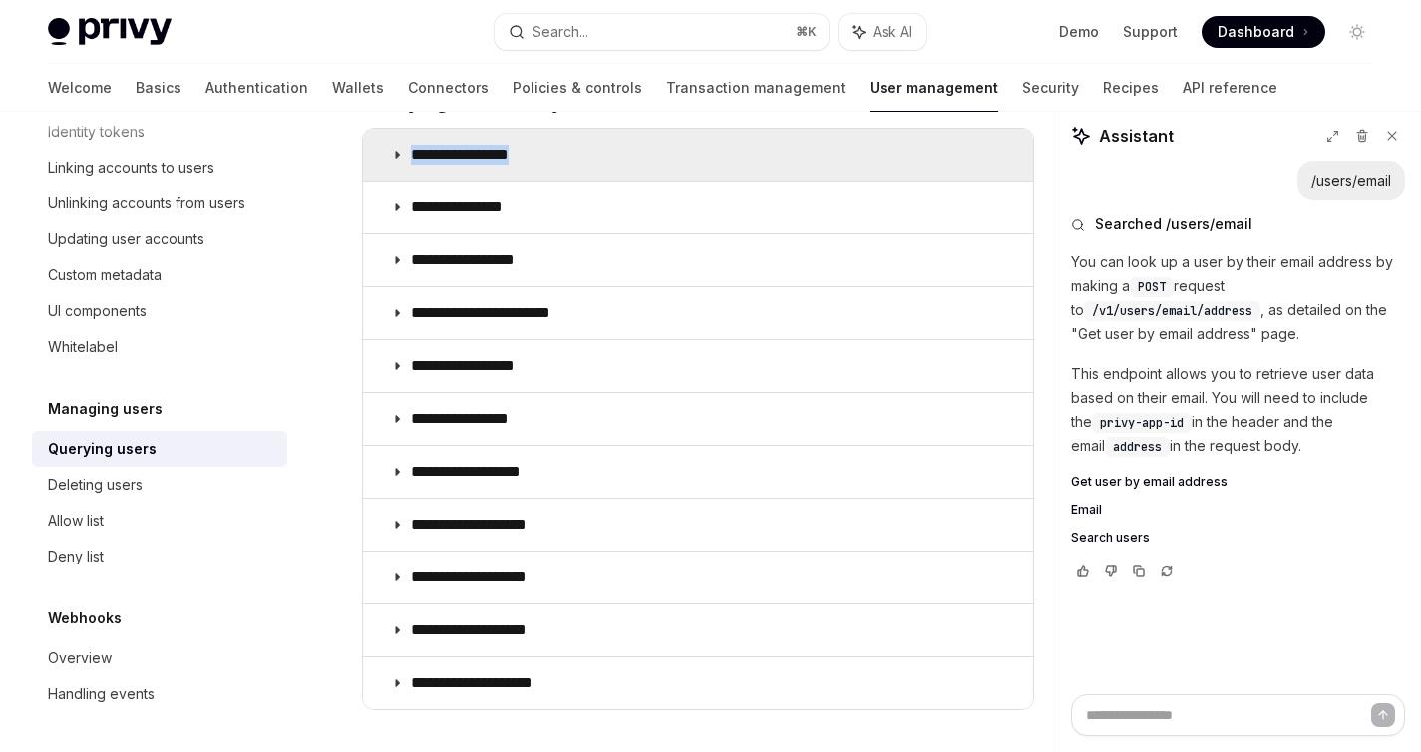
click at [649, 171] on summary "**********" at bounding box center [698, 155] width 670 height 52
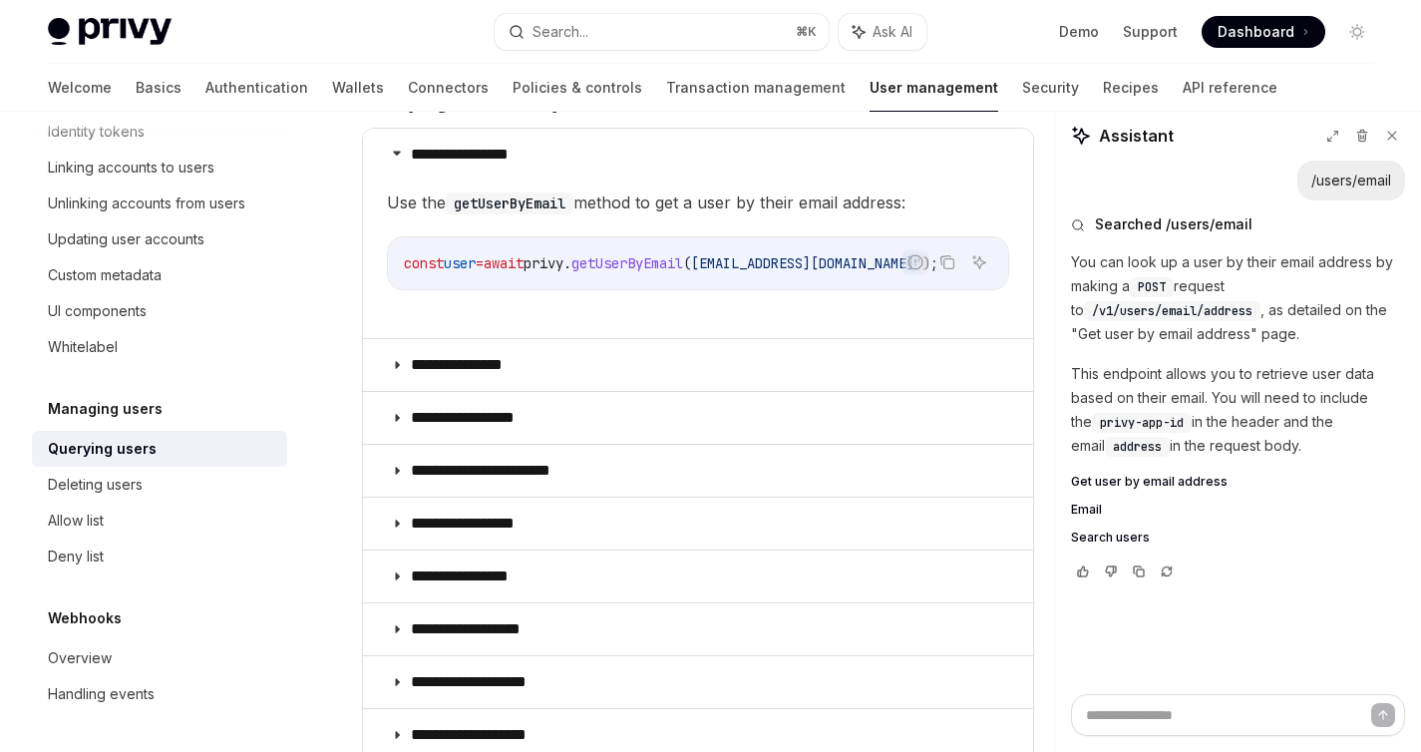
click at [634, 215] on children "Use the getUserByEmail method to get a user by their email address: Report inco…" at bounding box center [698, 256] width 622 height 134
click at [513, 202] on code "getUserByEmail" at bounding box center [510, 204] width 128 height 22
click at [682, 265] on span "getUserByEmail" at bounding box center [628, 263] width 112 height 18
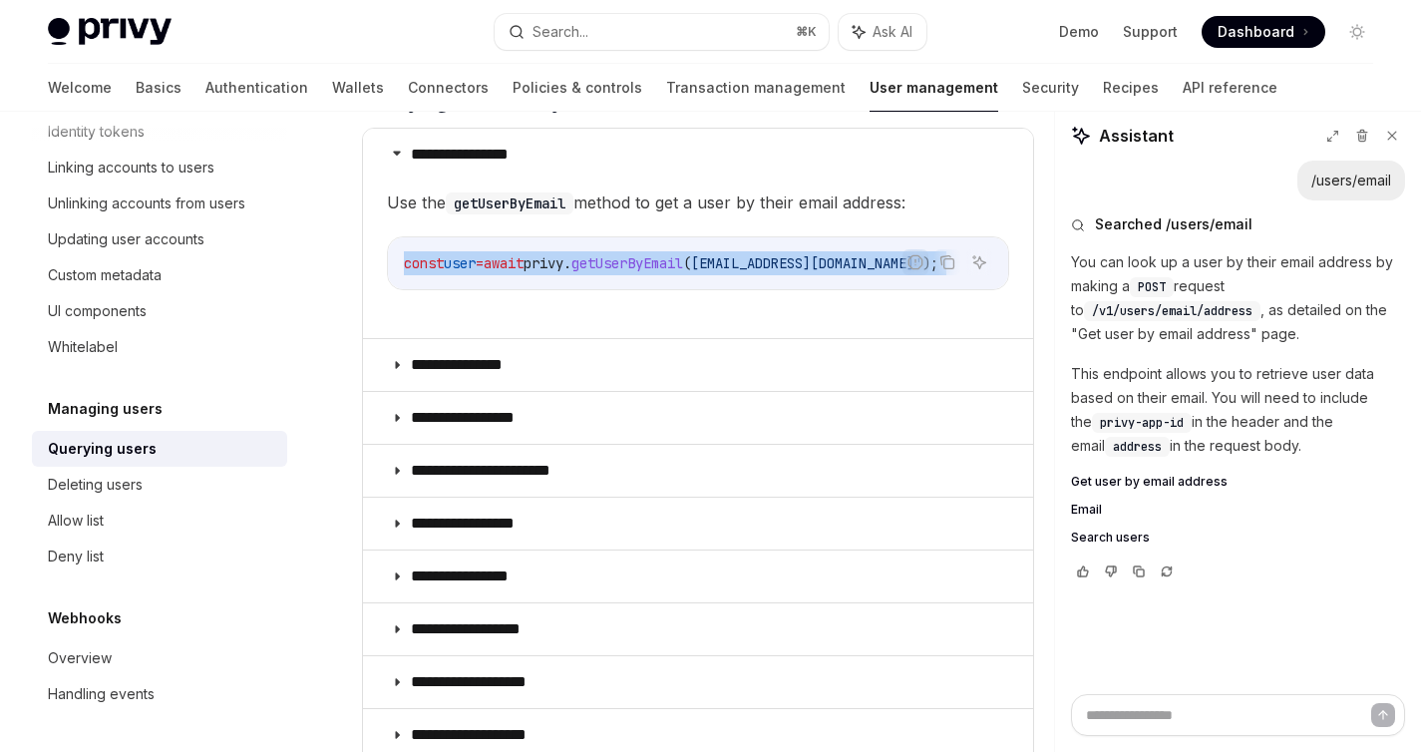
click at [682, 265] on span "getUserByEmail" at bounding box center [628, 263] width 112 height 18
click at [683, 265] on span "getUserByEmail" at bounding box center [628, 263] width 112 height 18
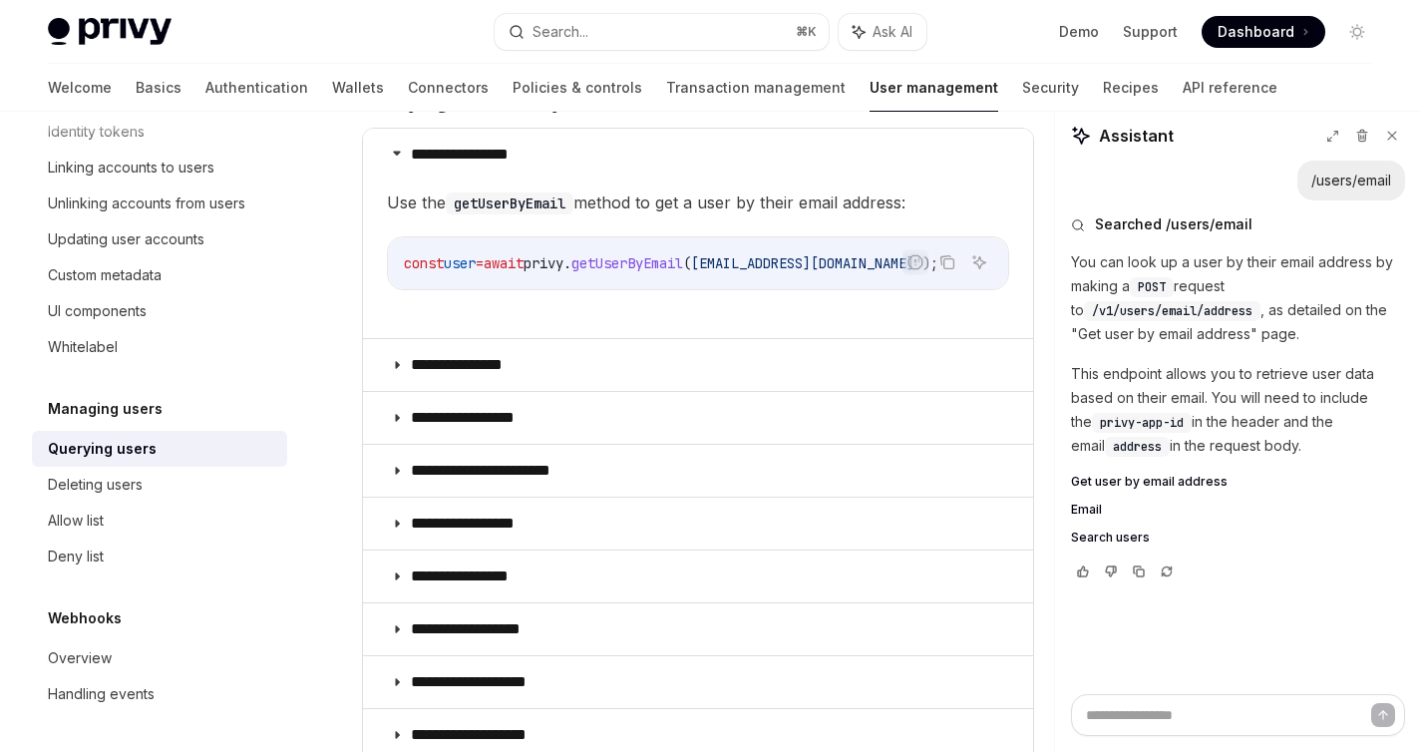
click at [683, 267] on span "getUserByEmail" at bounding box center [628, 263] width 112 height 18
click at [460, 259] on span "user" at bounding box center [460, 263] width 32 height 18
